Goal: Consume media (video, audio)

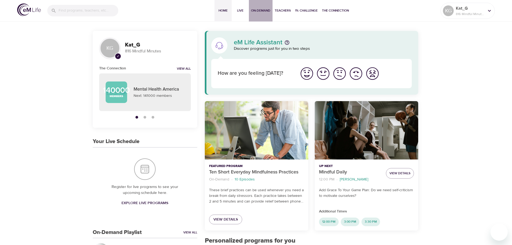
click at [256, 10] on span "On-Demand" at bounding box center [260, 11] width 19 height 6
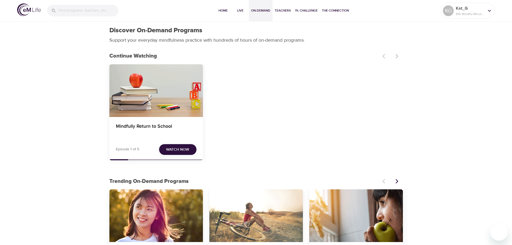
click at [178, 147] on span "Watch Now" at bounding box center [177, 149] width 23 height 7
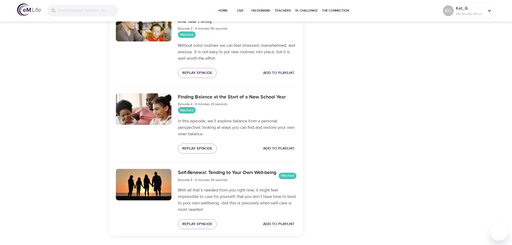
scroll to position [365, 0]
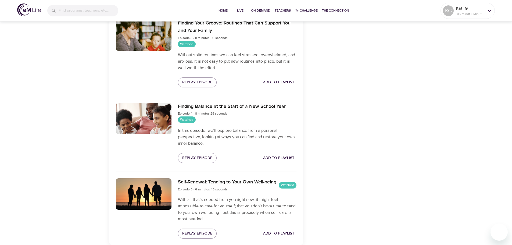
click at [204, 151] on div "Finding Balance at the Start of a New School Year Episode 4 - 8 minutes 29 seco…" at bounding box center [237, 132] width 125 height 67
click at [203, 156] on span "Replay Episode" at bounding box center [197, 158] width 30 height 7
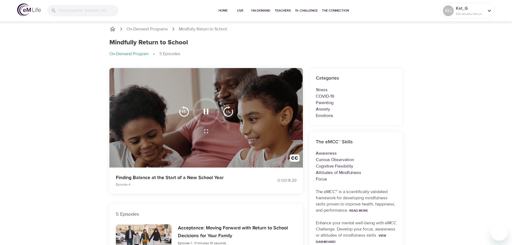
scroll to position [0, 0]
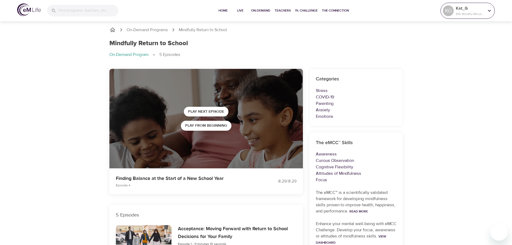
click at [479, 9] on p "Kat_G" at bounding box center [470, 8] width 28 height 6
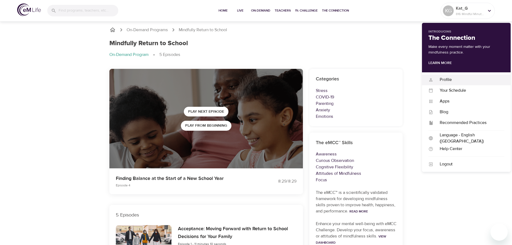
click at [466, 78] on div "Profile" at bounding box center [468, 80] width 71 height 6
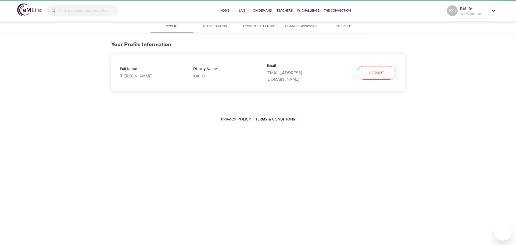
select select "10"
